Goal: Task Accomplishment & Management: Use online tool/utility

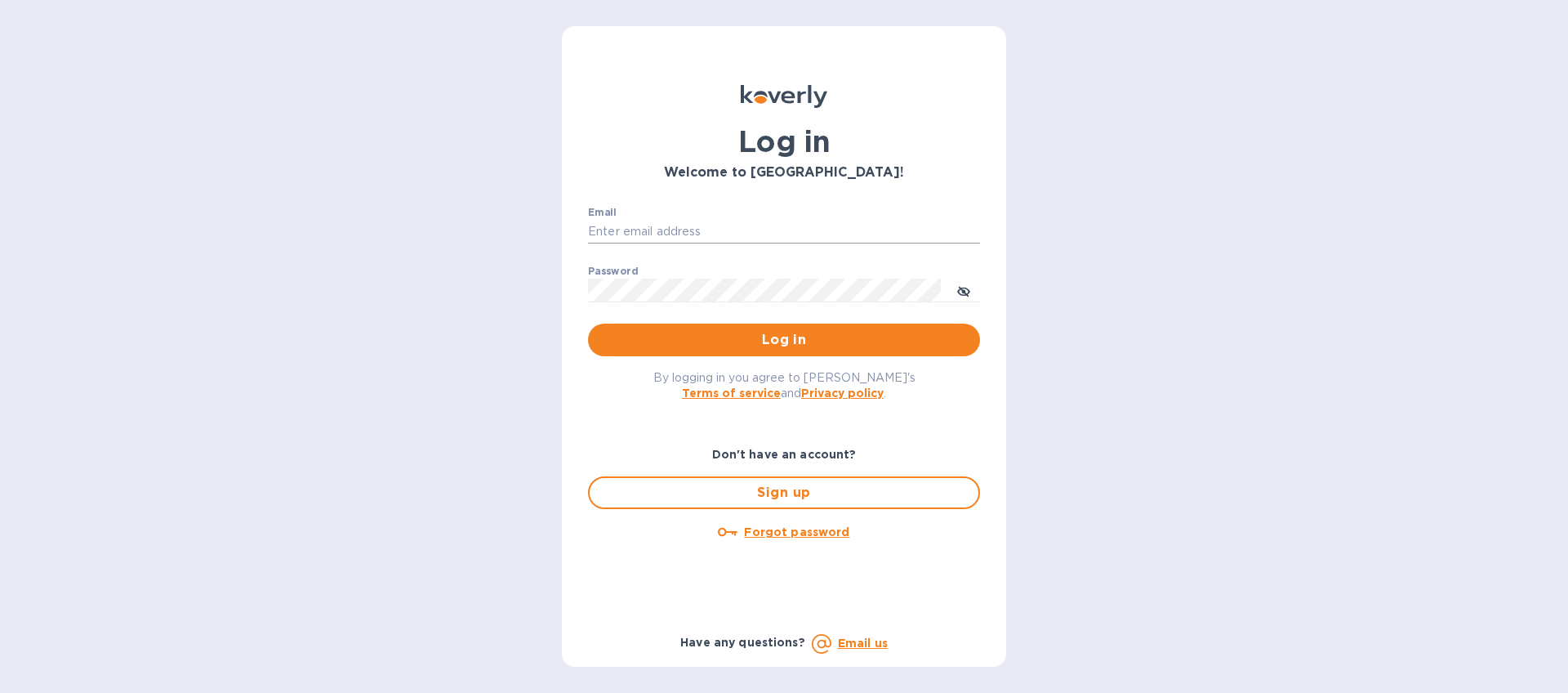
click at [628, 226] on input "Email" at bounding box center [784, 232] width 392 height 25
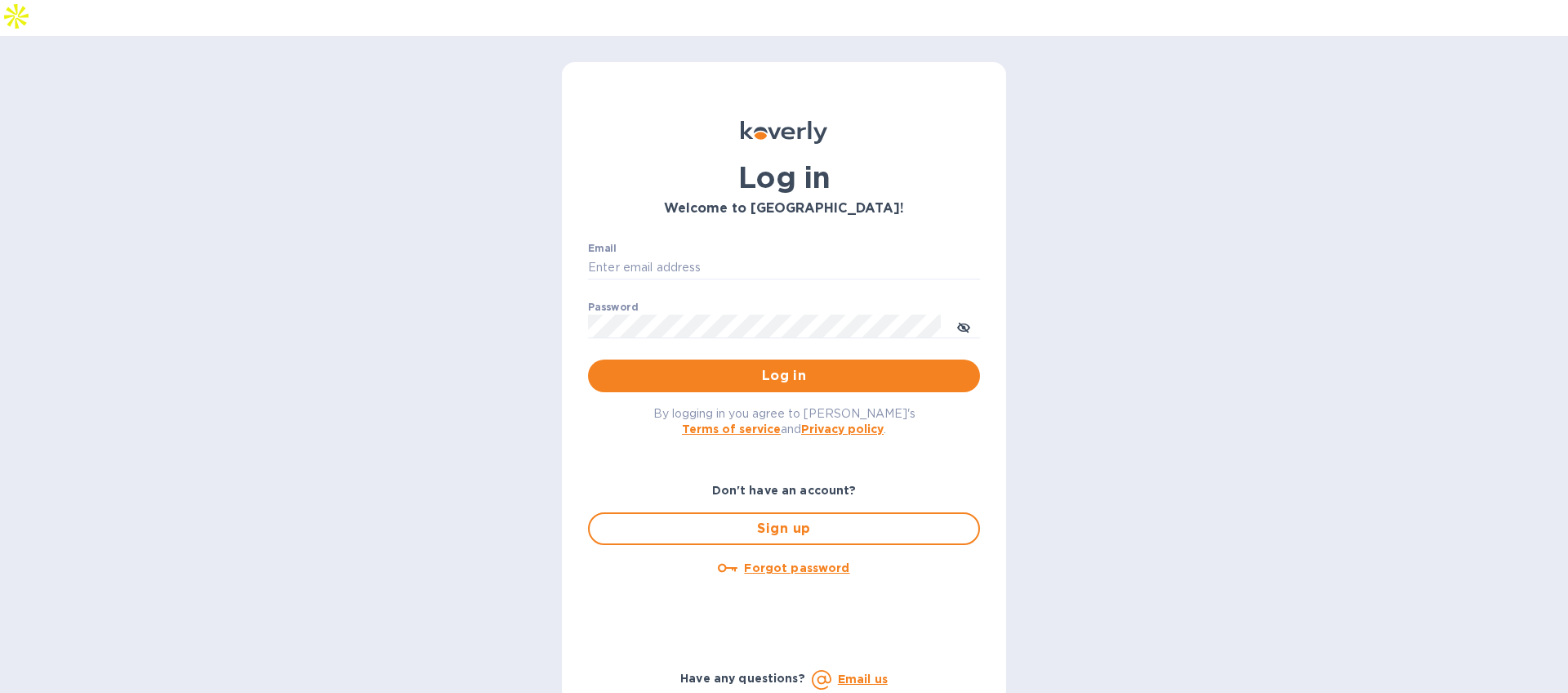
type input "mbrakebill@koverly.com"
click at [724, 366] on span "Log in" at bounding box center [784, 376] width 366 height 19
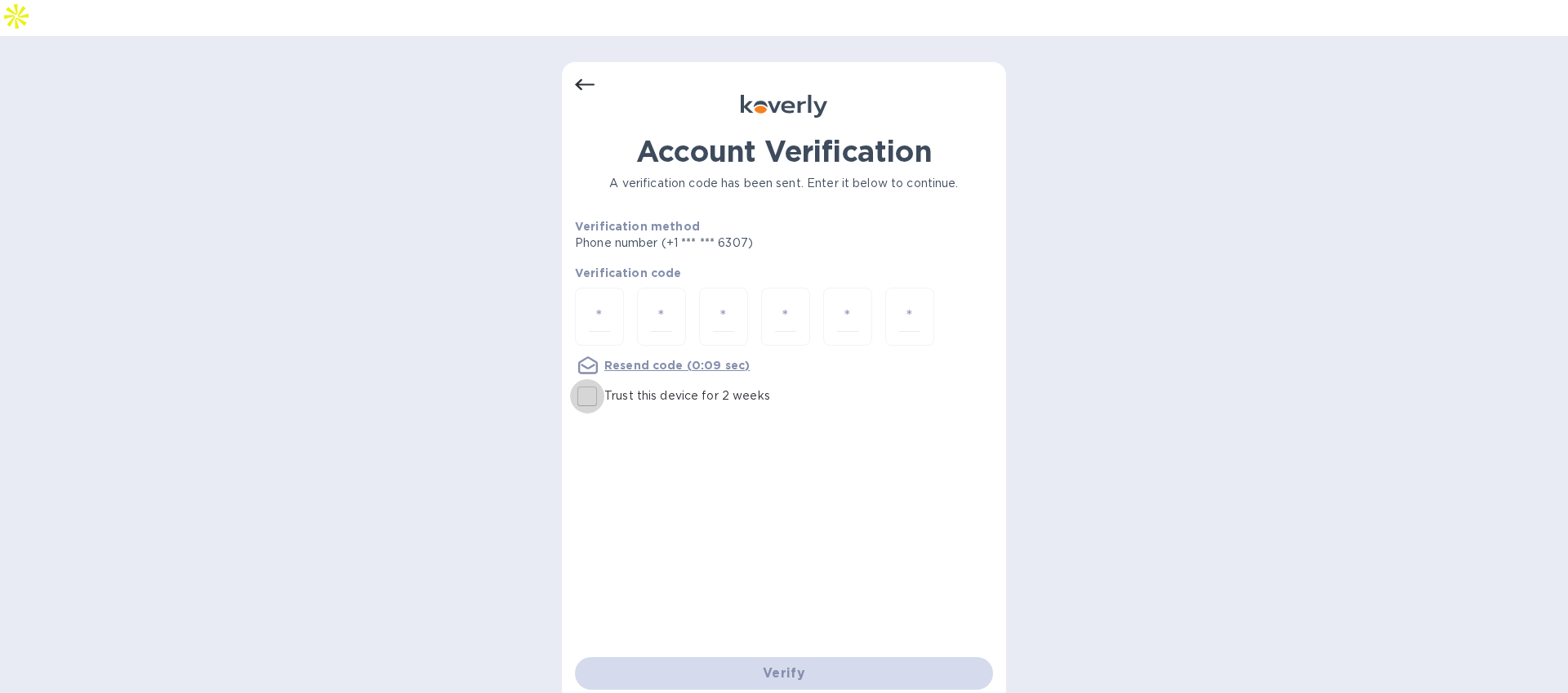
click at [581, 379] on input "Trust this device for 2 weeks" at bounding box center [587, 396] width 34 height 34
checkbox input "true"
click at [597, 302] on input "number" at bounding box center [599, 317] width 21 height 30
type input "8"
type input "7"
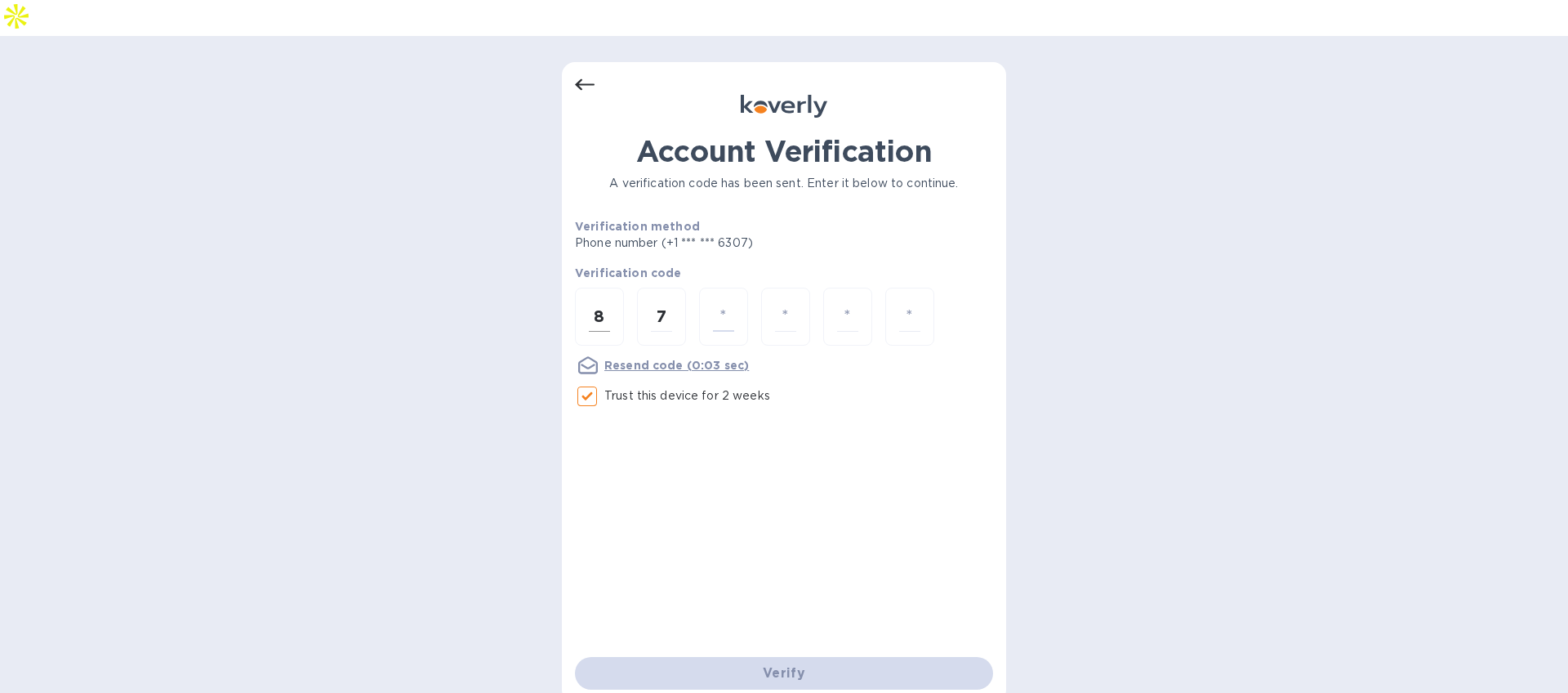
type input "9"
type input "2"
type input "4"
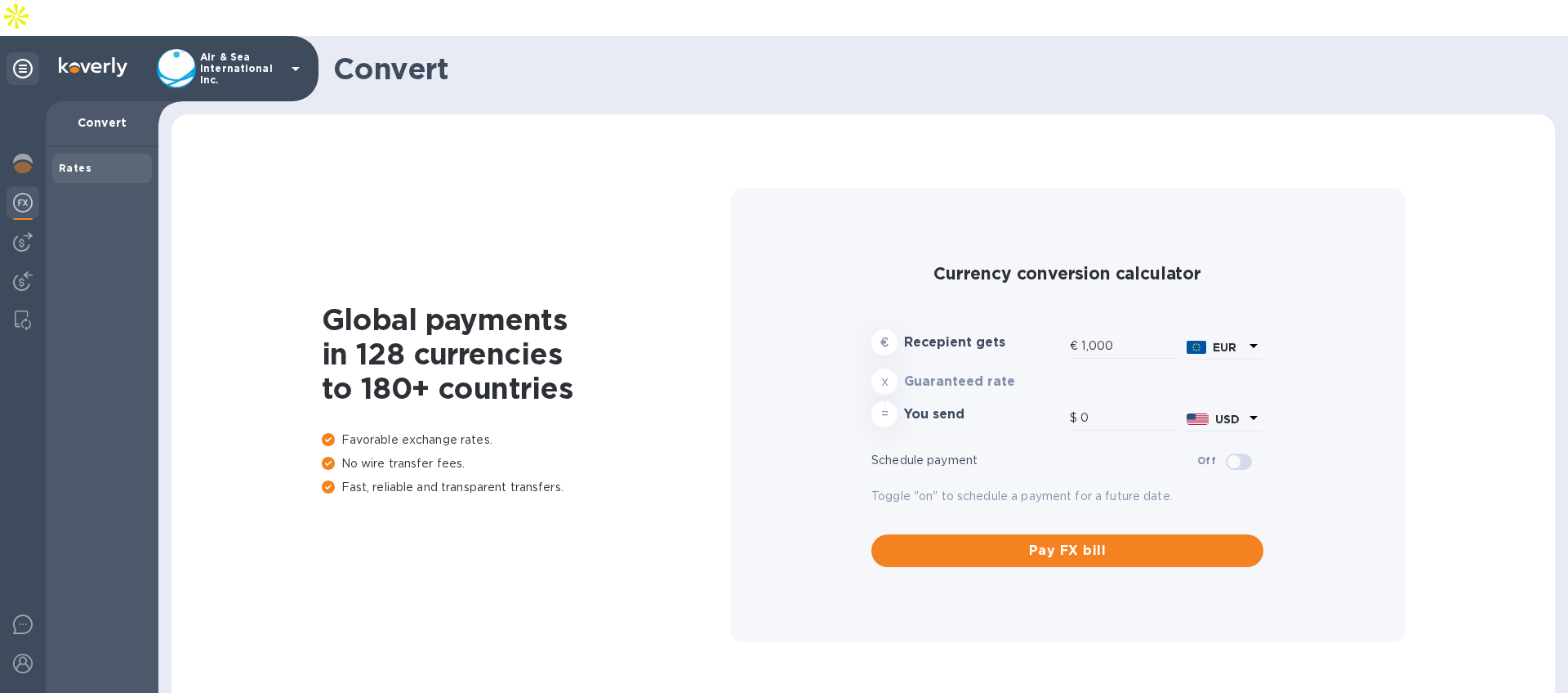
type input "1,179.89"
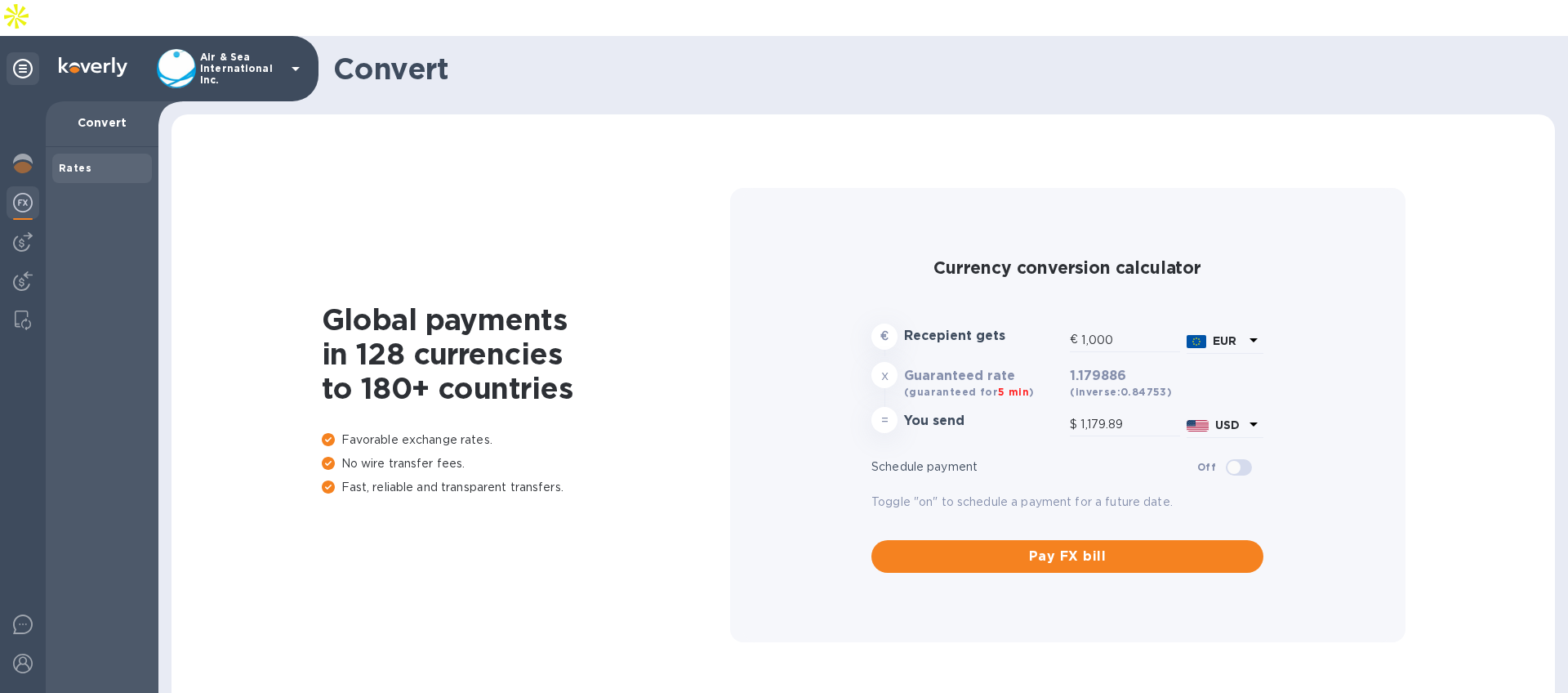
click at [301, 49] on div "Air & Sea International Inc." at bounding box center [231, 69] width 149 height 39
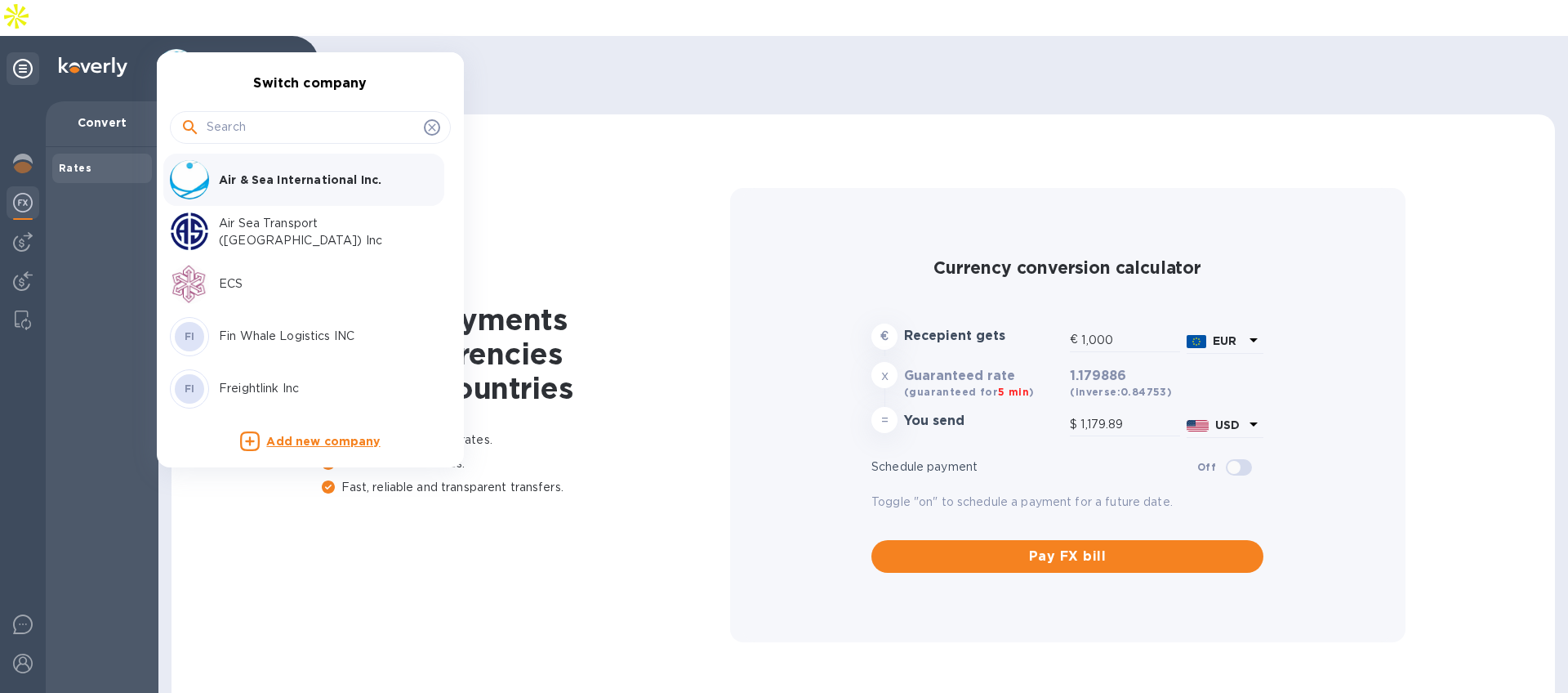
click at [294, 35] on div at bounding box center [784, 346] width 1568 height 693
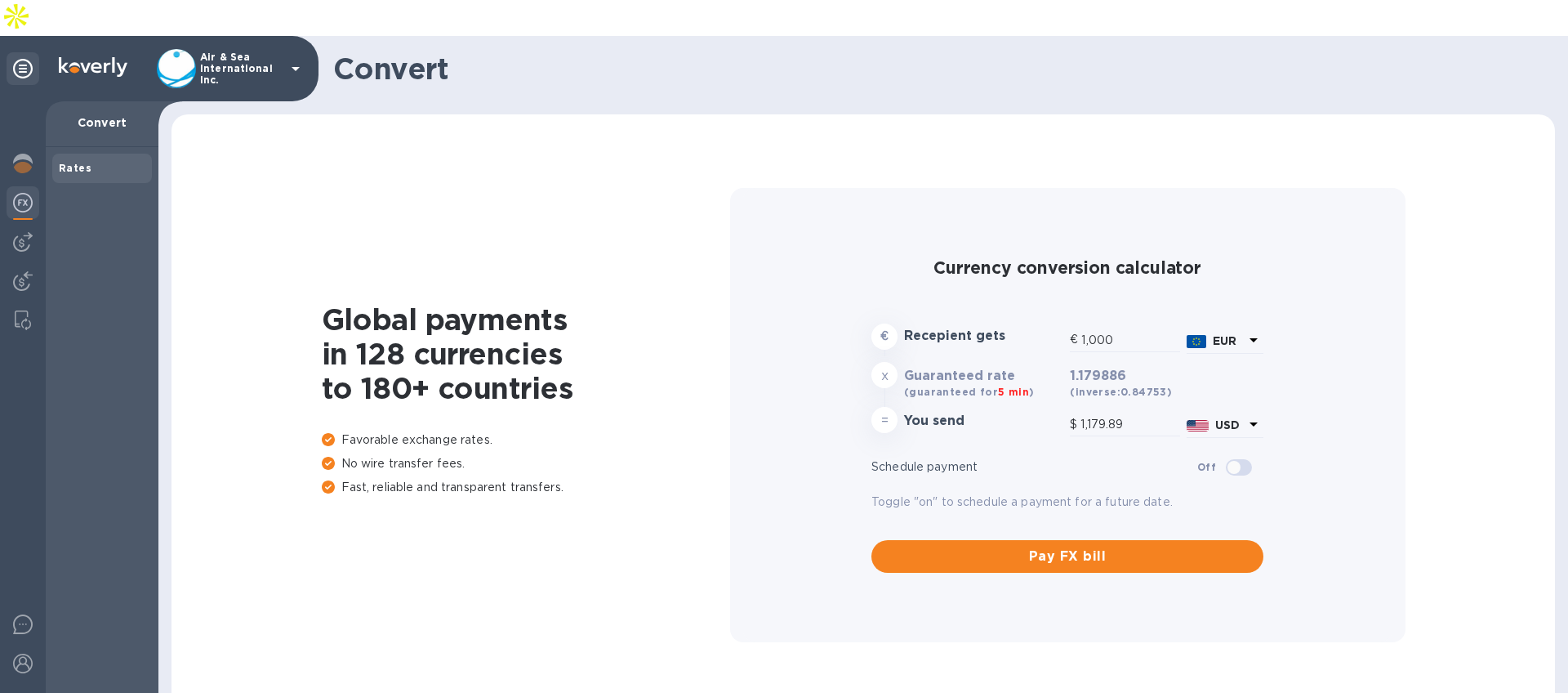
click at [294, 59] on icon at bounding box center [295, 69] width 19 height 19
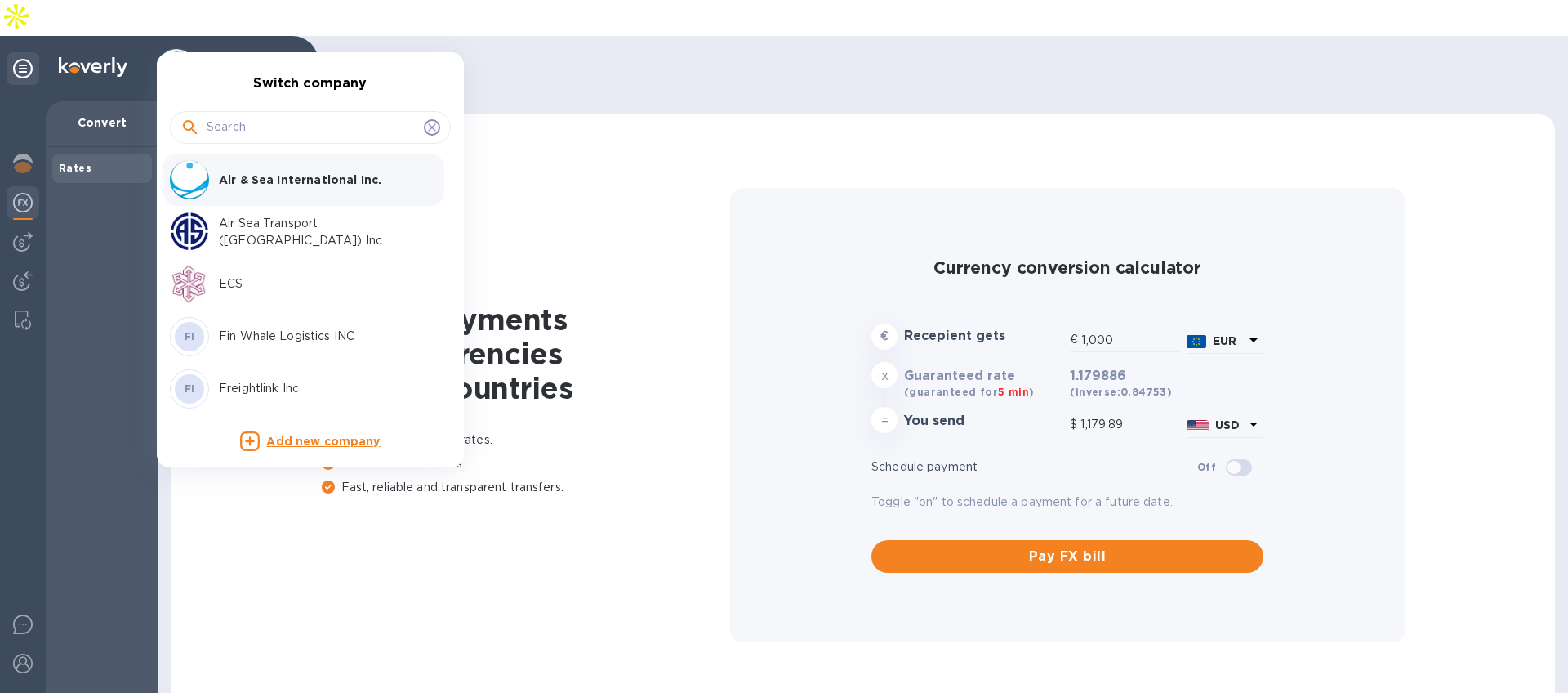
click at [227, 282] on p "ECS" at bounding box center [322, 283] width 206 height 17
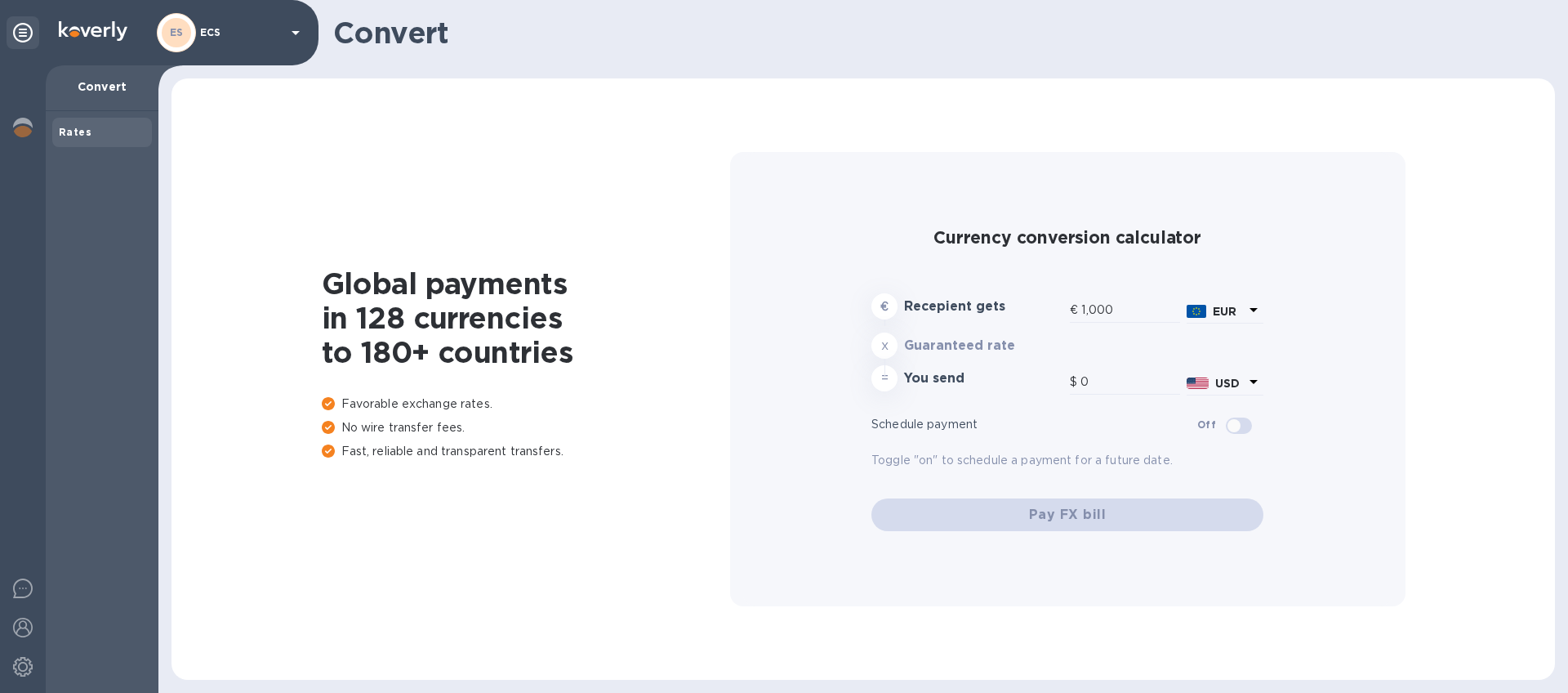
type input "1,179.89"
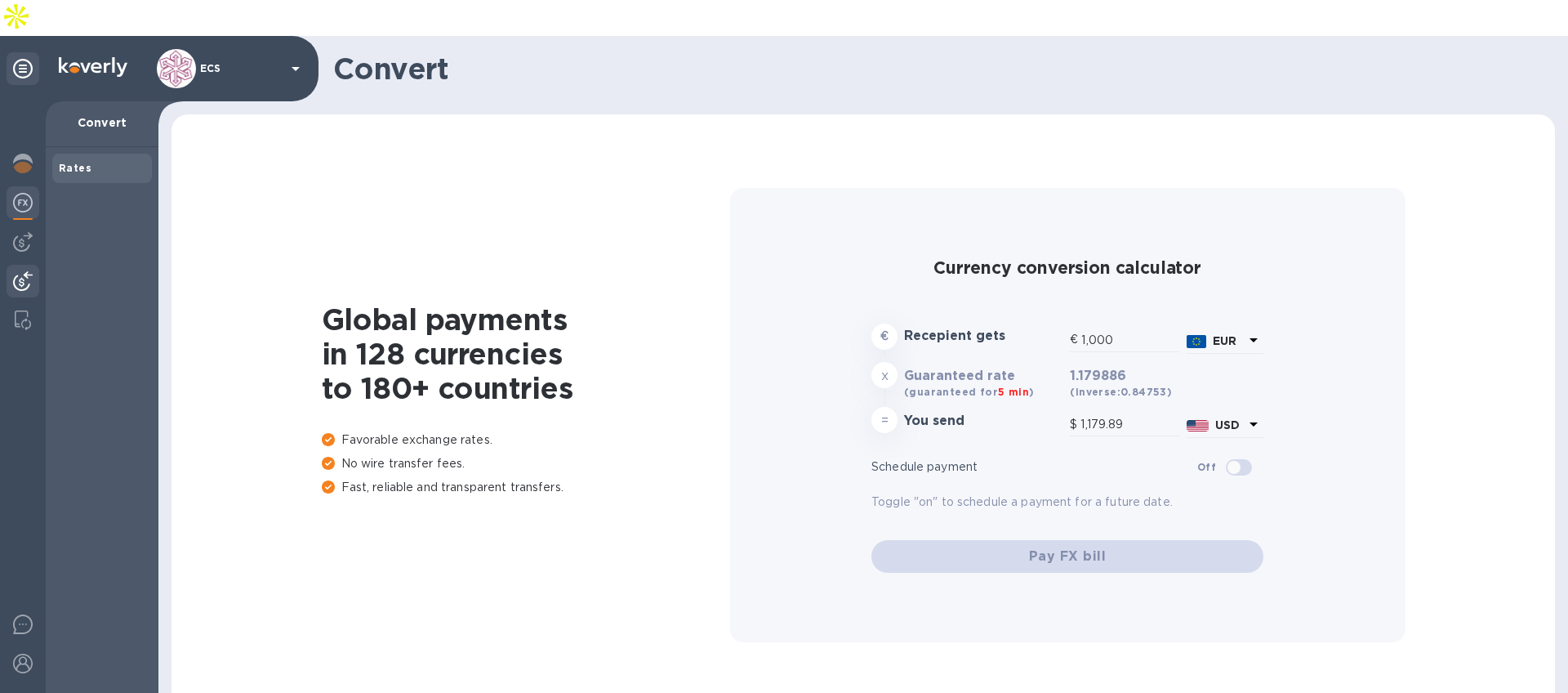
click at [23, 272] on img at bounding box center [23, 281] width 19 height 19
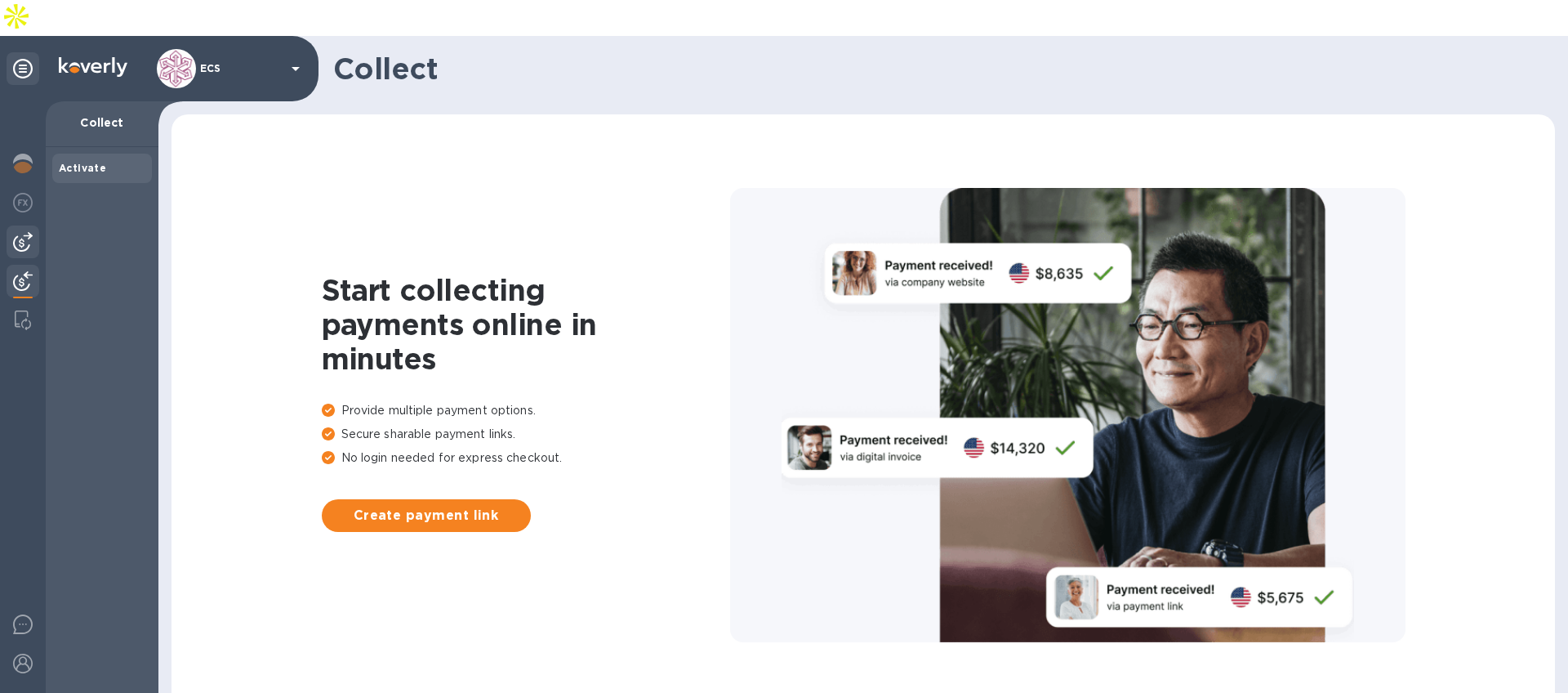
click at [22, 232] on img at bounding box center [23, 242] width 19 height 19
